Goal: Transaction & Acquisition: Download file/media

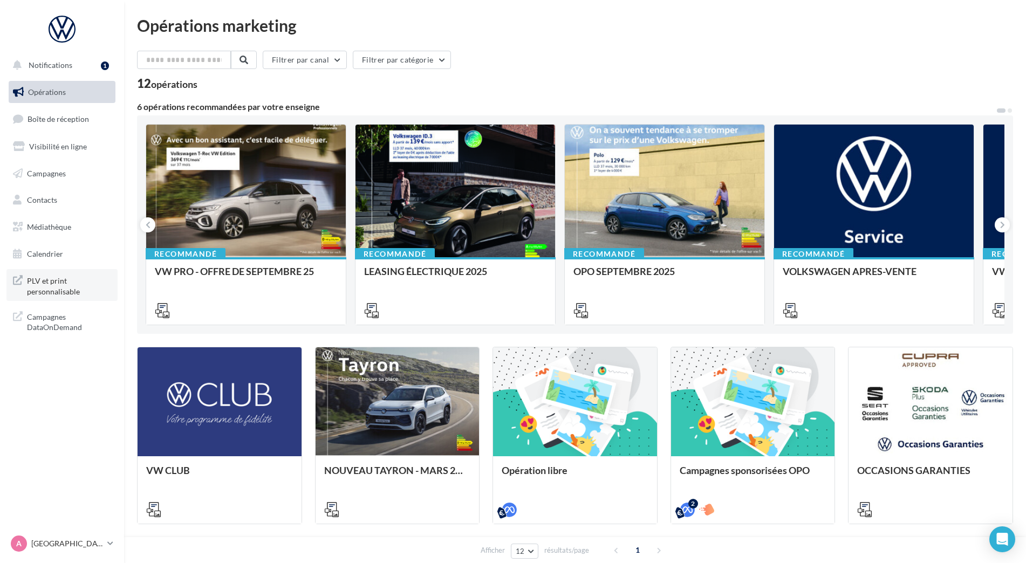
click at [44, 286] on span "PLV et print personnalisable" at bounding box center [69, 284] width 84 height 23
click at [68, 111] on link "Boîte de réception 99+" at bounding box center [61, 118] width 111 height 23
click at [49, 295] on span "PLV et print personnalisable" at bounding box center [69, 284] width 84 height 23
click at [198, 56] on input "text" at bounding box center [184, 60] width 95 height 18
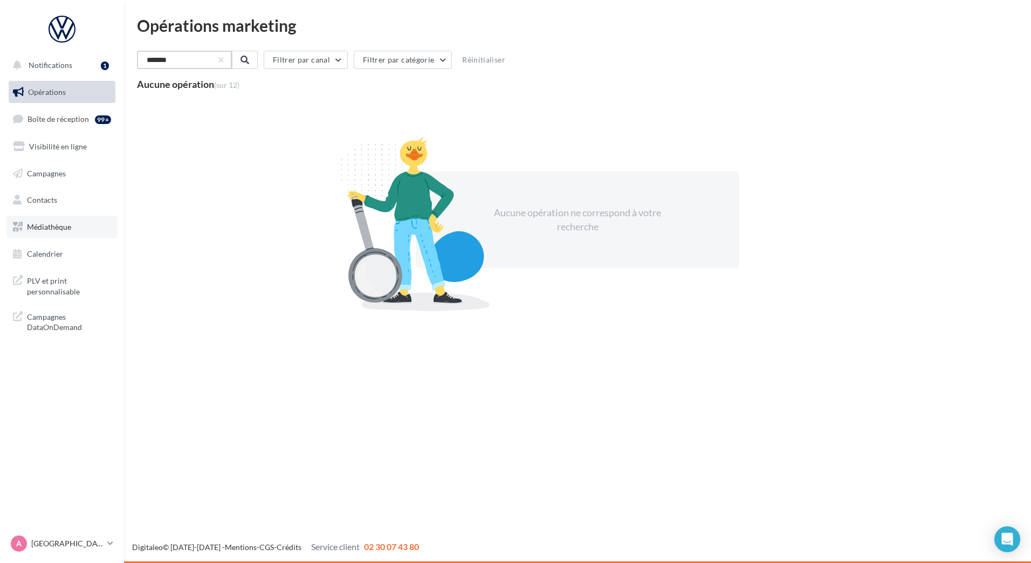
type input "*******"
click at [52, 229] on span "Médiathèque" at bounding box center [49, 226] width 44 height 9
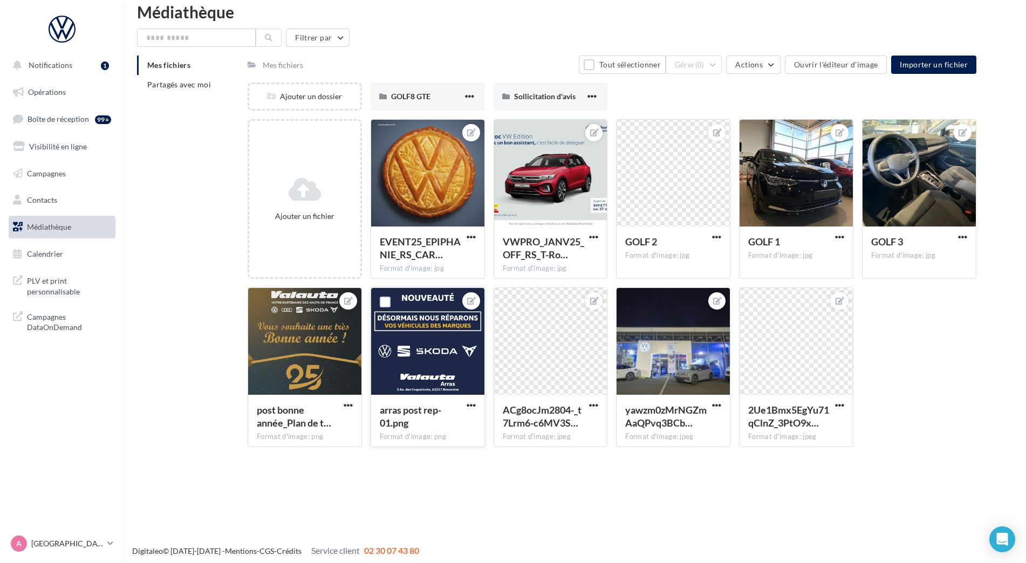
scroll to position [17, 0]
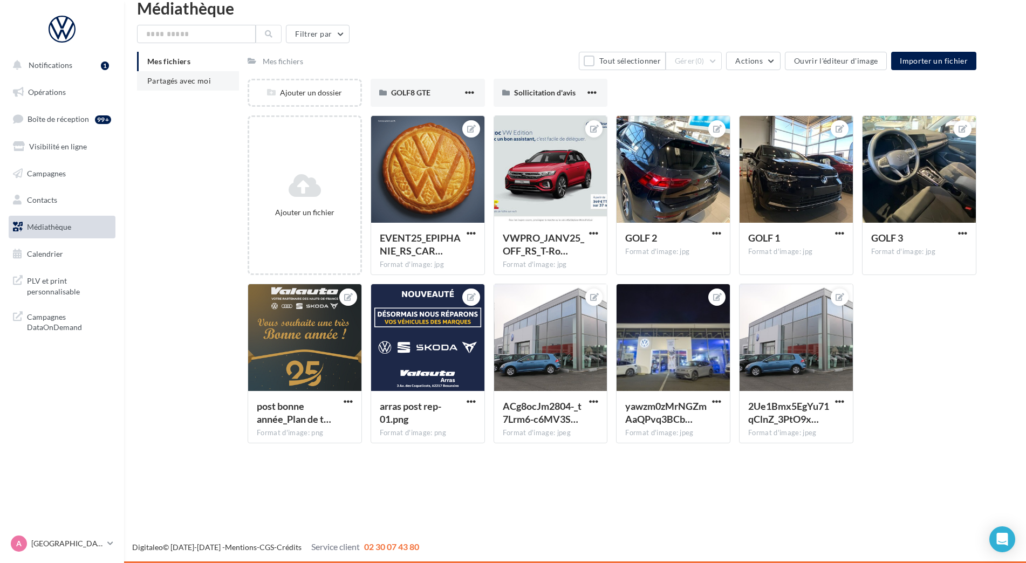
click at [171, 78] on span "Partagés avec moi" at bounding box center [179, 80] width 64 height 9
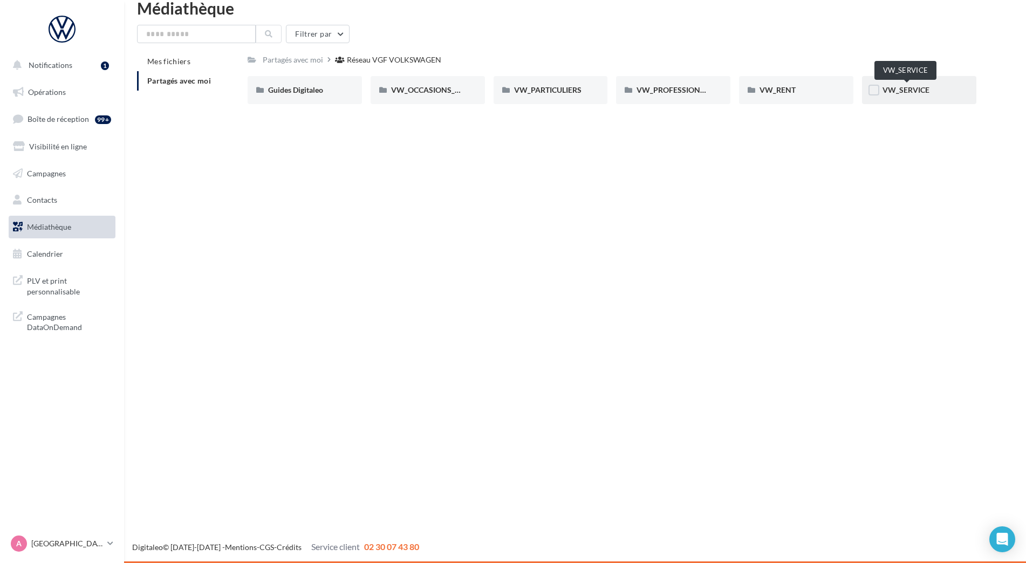
click at [886, 93] on span "VW_SERVICE" at bounding box center [905, 89] width 47 height 9
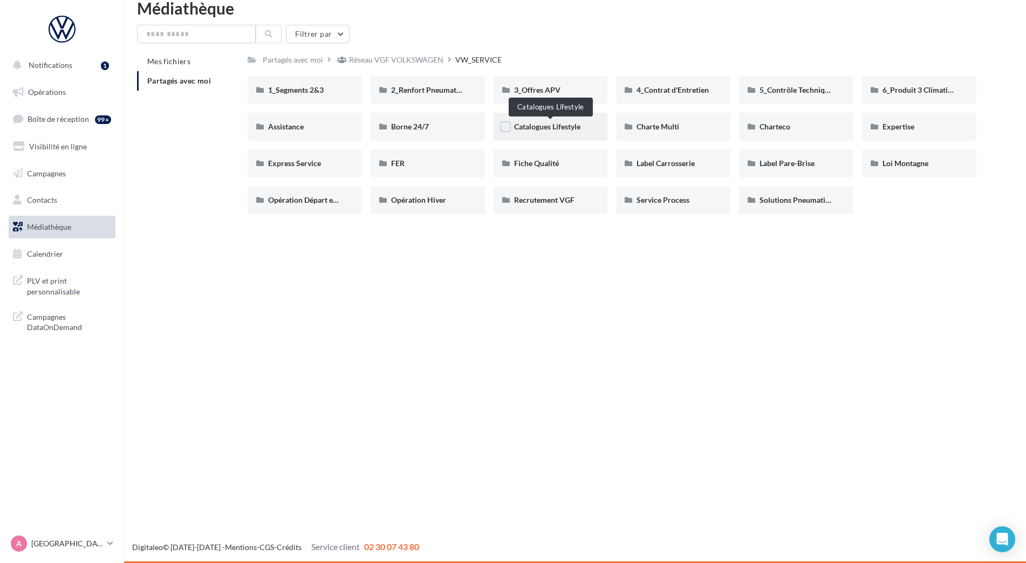
click at [546, 127] on span "Catalogues Lifestyle" at bounding box center [547, 126] width 66 height 9
click at [552, 94] on span "3_Offres APV" at bounding box center [537, 89] width 46 height 9
click at [520, 89] on span "3_Offres APV" at bounding box center [537, 89] width 46 height 9
click at [685, 91] on span "4_Contrat d'Entretien" at bounding box center [672, 89] width 72 height 9
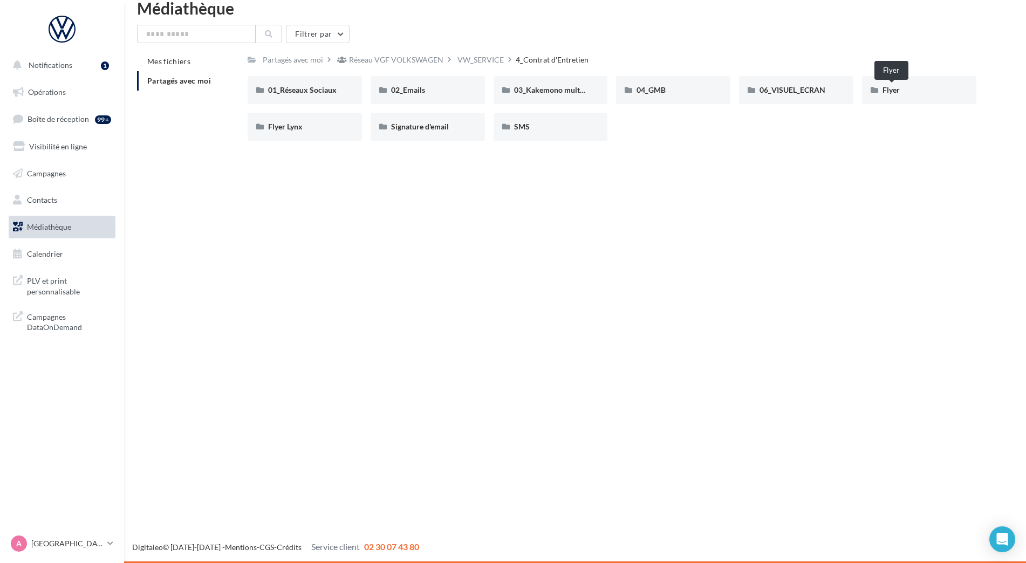
drag, startPoint x: 892, startPoint y: 93, endPoint x: 723, endPoint y: 141, distance: 175.5
click at [684, 160] on div "Notifications 1 Opérations Boîte de réception 99+ Visibilité en ligne Campagnes…" at bounding box center [513, 281] width 1026 height 563
click at [883, 86] on span "Flyer" at bounding box center [890, 89] width 17 height 9
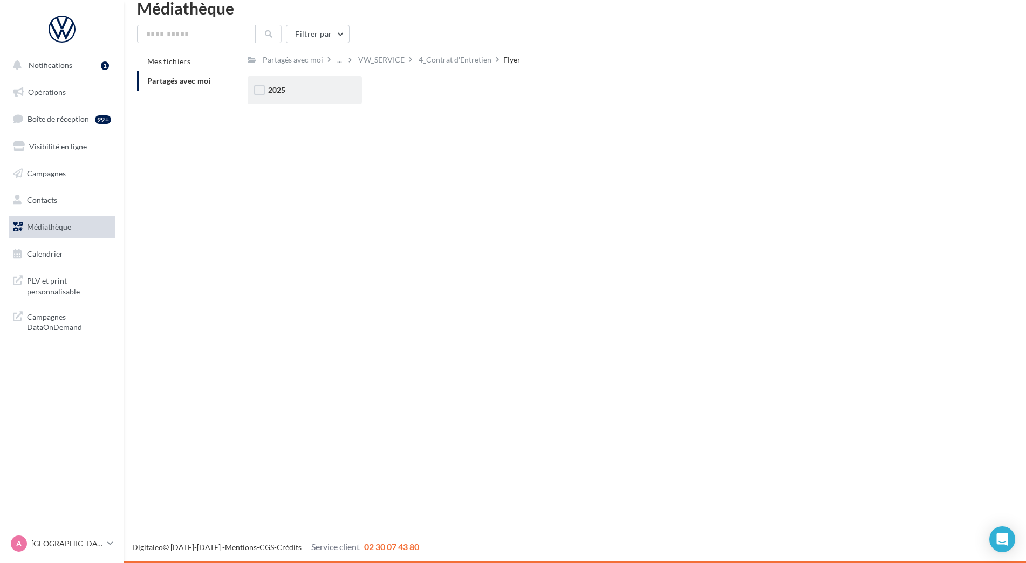
click at [265, 92] on div "2025" at bounding box center [304, 90] width 114 height 28
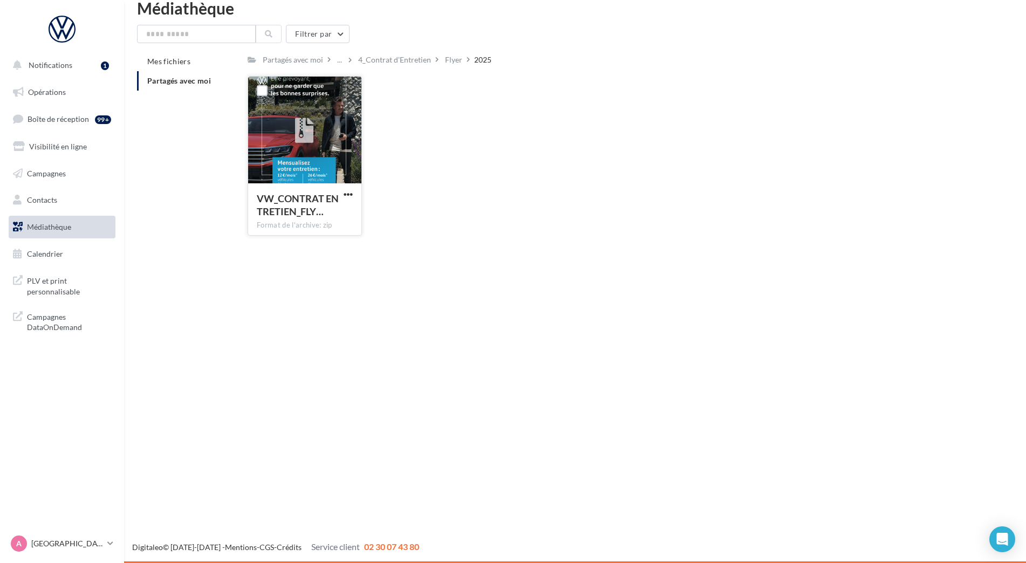
click at [335, 137] on div at bounding box center [304, 131] width 113 height 108
click at [301, 211] on span "VW_CONTRAT ENTRETIEN_FLY…" at bounding box center [298, 204] width 82 height 25
click at [324, 173] on div at bounding box center [304, 131] width 113 height 108
click at [265, 90] on label at bounding box center [262, 90] width 11 height 11
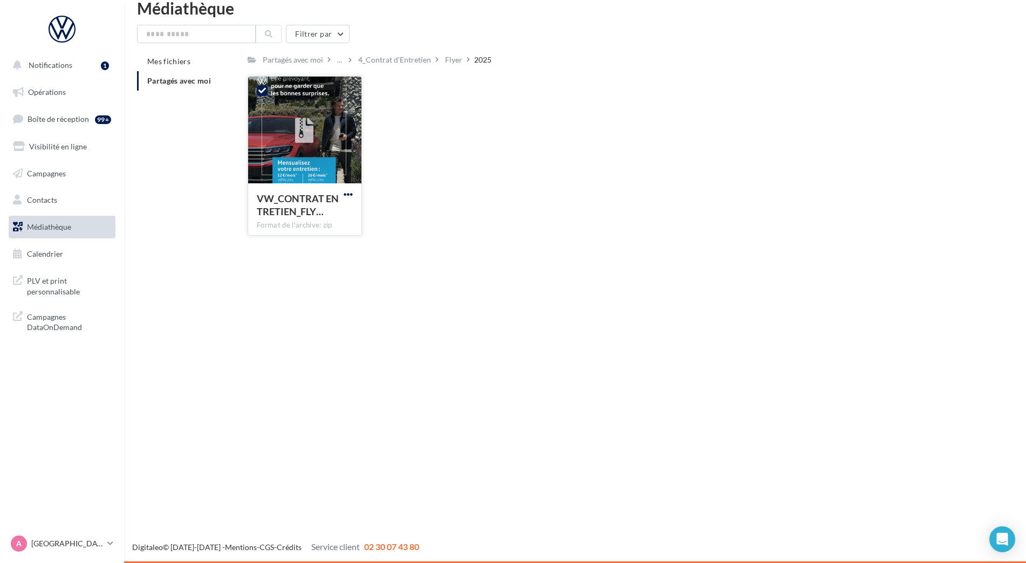
click at [352, 198] on span "button" at bounding box center [347, 194] width 9 height 9
click at [331, 212] on button "Télécharger" at bounding box center [301, 216] width 108 height 28
click at [54, 288] on span "PLV et print personnalisable" at bounding box center [69, 284] width 84 height 23
